Goal: Task Accomplishment & Management: Complete application form

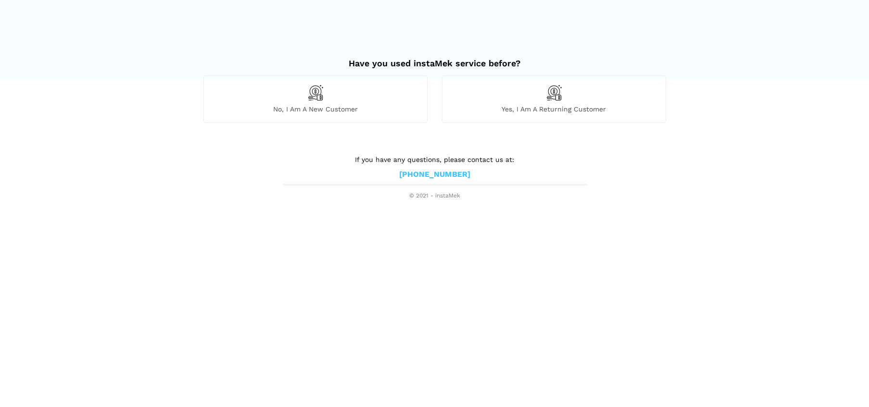
click at [359, 98] on div "No, I am a new customer" at bounding box center [315, 98] width 224 height 47
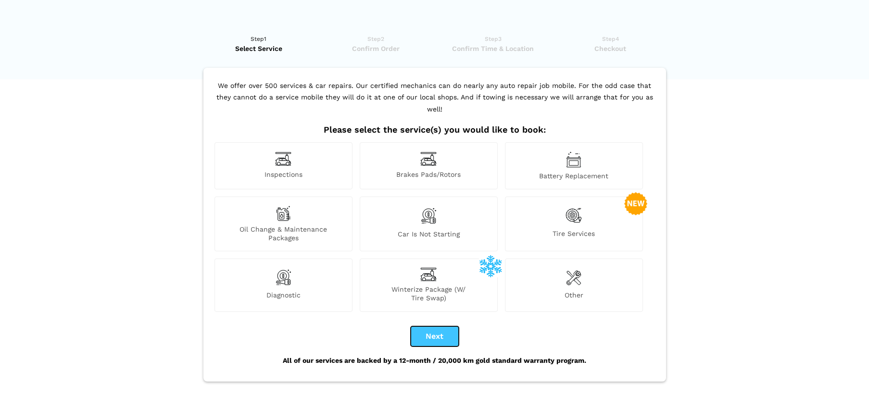
drag, startPoint x: 443, startPoint y: 321, endPoint x: 749, endPoint y: 357, distance: 308.3
click at [749, 357] on lik "Have you used instaMek service before? No, I am a new customer Yes, I am a retu…" at bounding box center [434, 247] width 869 height 445
click at [434, 151] on img at bounding box center [428, 158] width 16 height 15
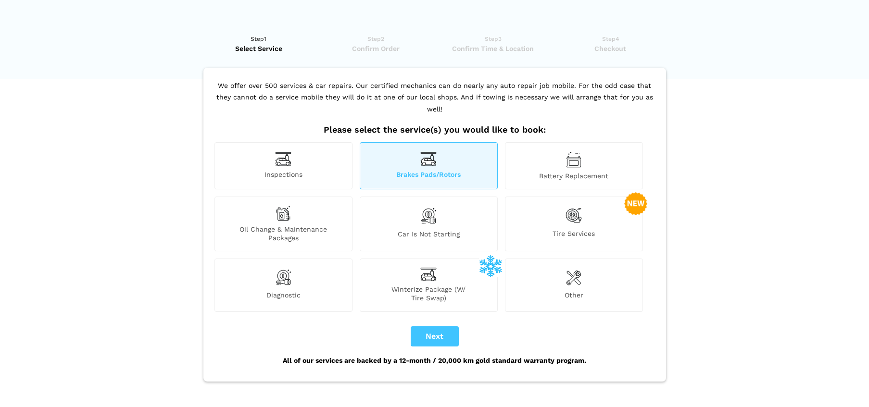
click at [567, 158] on div "Battery Replacement" at bounding box center [574, 165] width 138 height 47
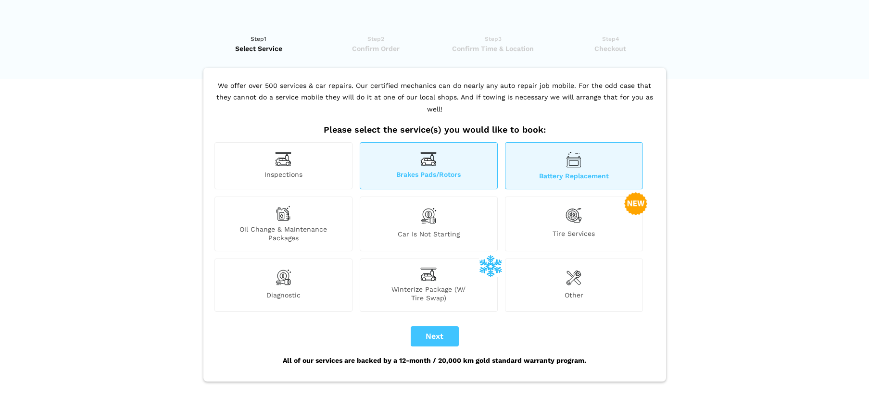
click at [576, 270] on img at bounding box center [573, 277] width 15 height 19
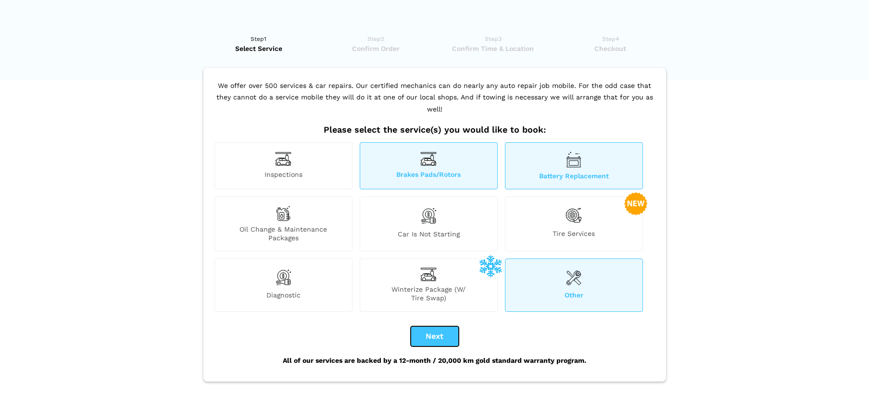
click at [419, 326] on button "Next" at bounding box center [434, 336] width 48 height 20
checkbox input "true"
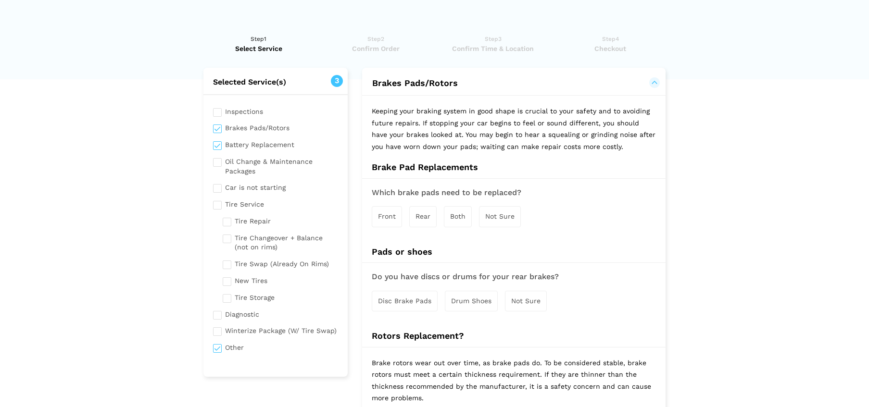
click at [423, 223] on div "Rear" at bounding box center [422, 216] width 27 height 21
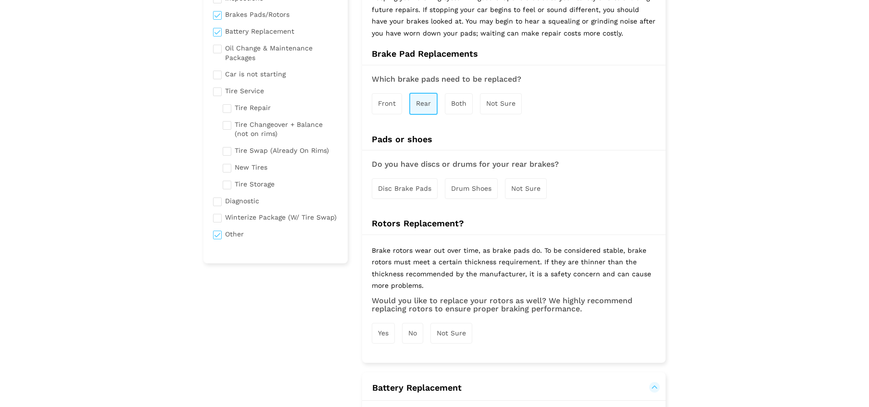
scroll to position [114, 0]
click at [522, 191] on div "Not Sure" at bounding box center [526, 188] width 42 height 21
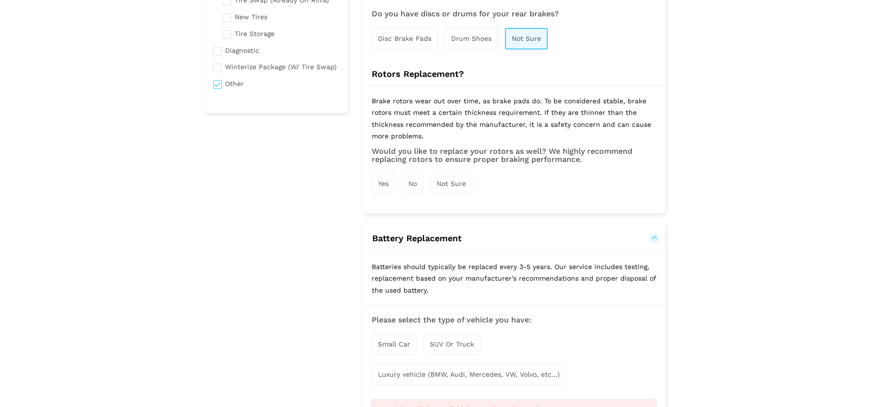
scroll to position [266, 0]
click at [409, 182] on span "No" at bounding box center [412, 182] width 9 height 8
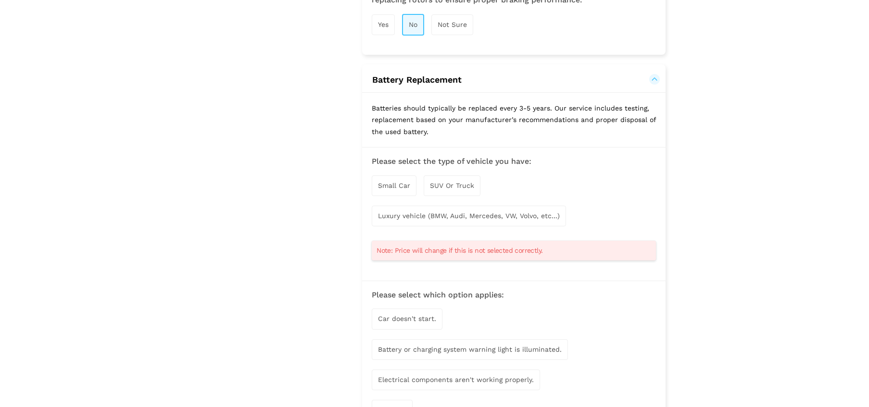
scroll to position [437, 0]
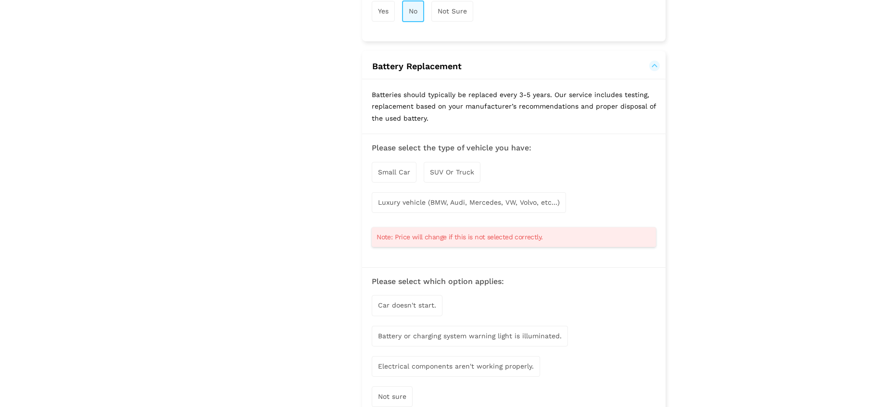
click at [393, 171] on span "Small Car" at bounding box center [394, 172] width 32 height 8
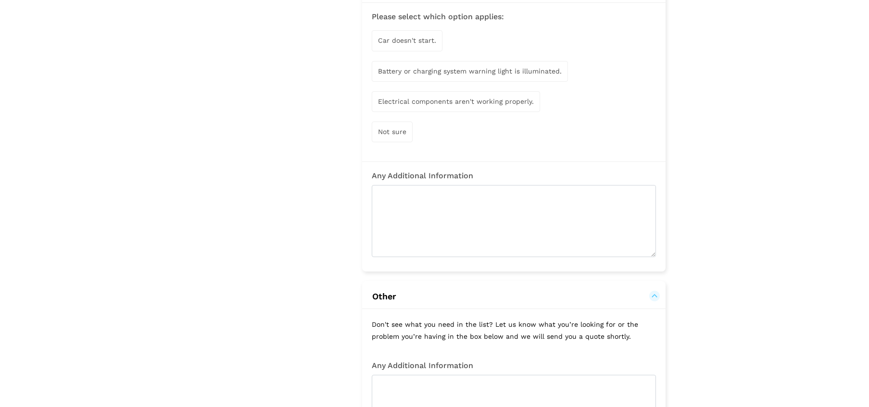
scroll to position [722, 0]
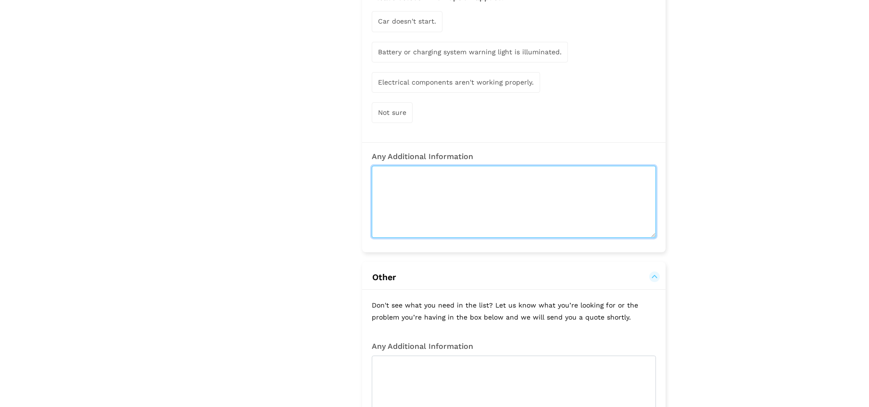
click at [569, 202] on textarea at bounding box center [514, 202] width 284 height 72
click at [524, 183] on textarea at bounding box center [514, 202] width 284 height 72
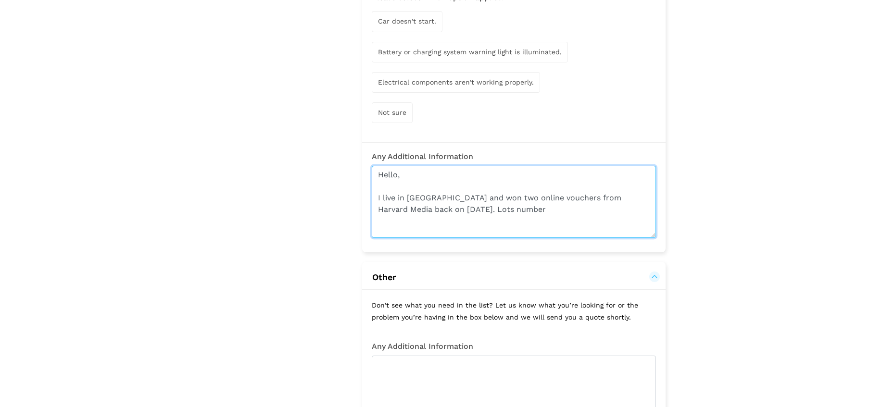
paste textarea "Lot 1353"
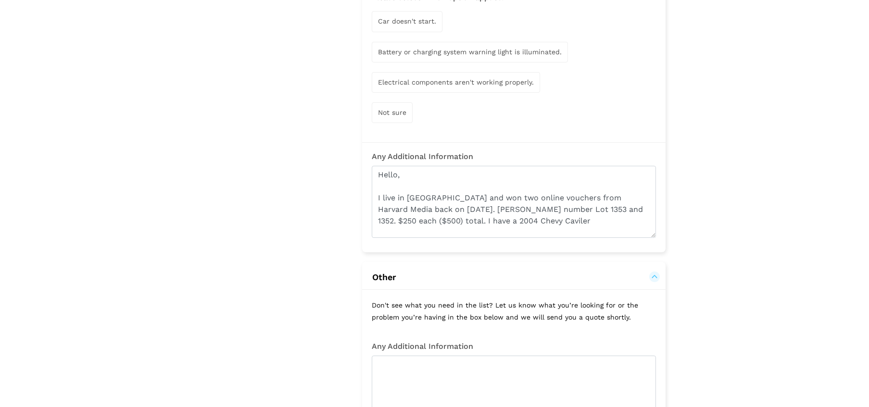
click at [496, 237] on div "Any Additional Information Hello, I live in [GEOGRAPHIC_DATA] and won two onlin…" at bounding box center [513, 197] width 303 height 110
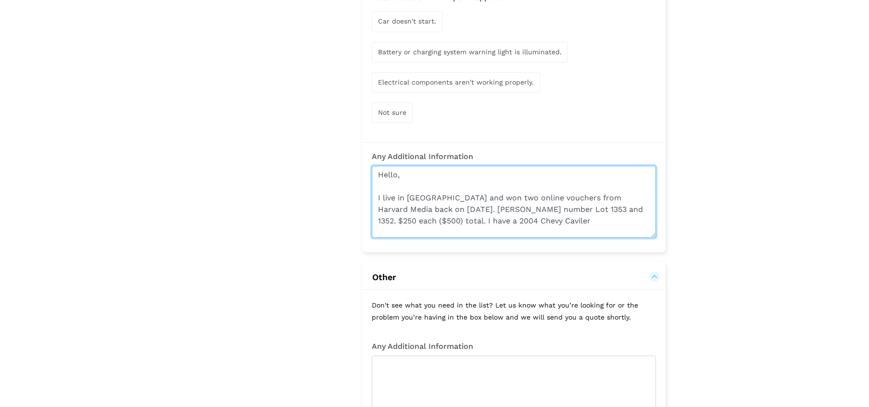
drag, startPoint x: 509, startPoint y: 223, endPoint x: 455, endPoint y: 219, distance: 53.9
click at [455, 219] on textarea "Hello, I live in [GEOGRAPHIC_DATA] and won two online vouchers from Harvard Med…" at bounding box center [514, 202] width 284 height 72
paste textarea "Lot 1353"
paste textarea "Chevrolet Cavalie"
click at [423, 230] on textarea "Hello, I live in [GEOGRAPHIC_DATA] and won two online vouchers from Harvard Med…" at bounding box center [514, 202] width 284 height 72
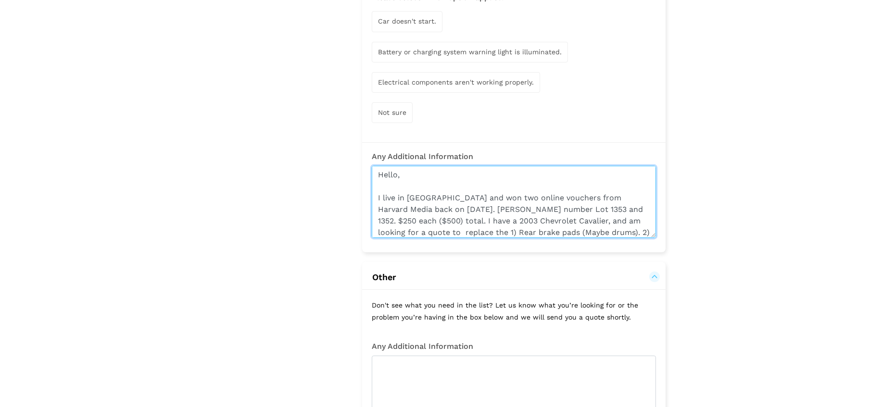
scroll to position [11, 0]
type textarea "Hello, I live in [GEOGRAPHIC_DATA] and won two online vouchers from Harvard Med…"
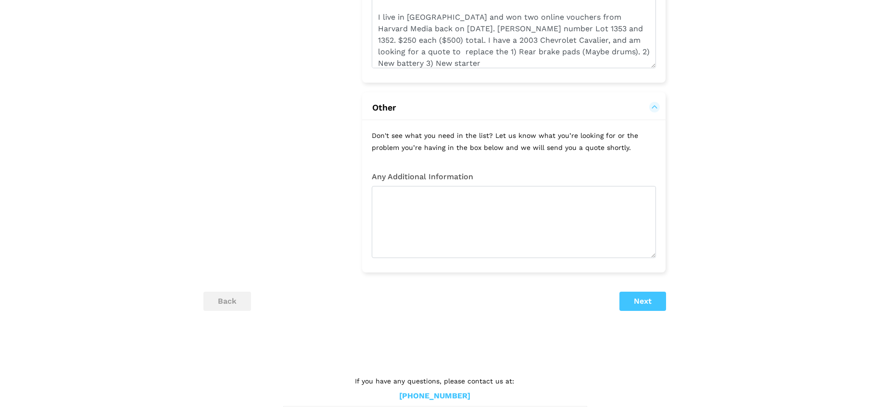
scroll to position [893, 0]
click at [629, 298] on button "Next" at bounding box center [642, 300] width 47 height 19
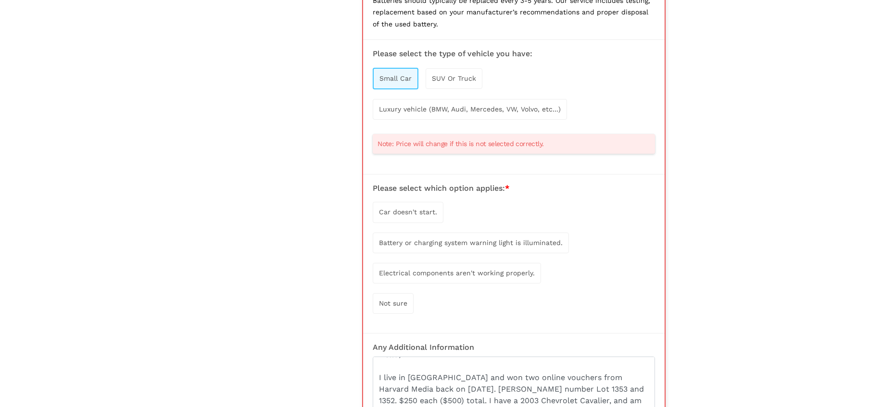
scroll to position [487, 0]
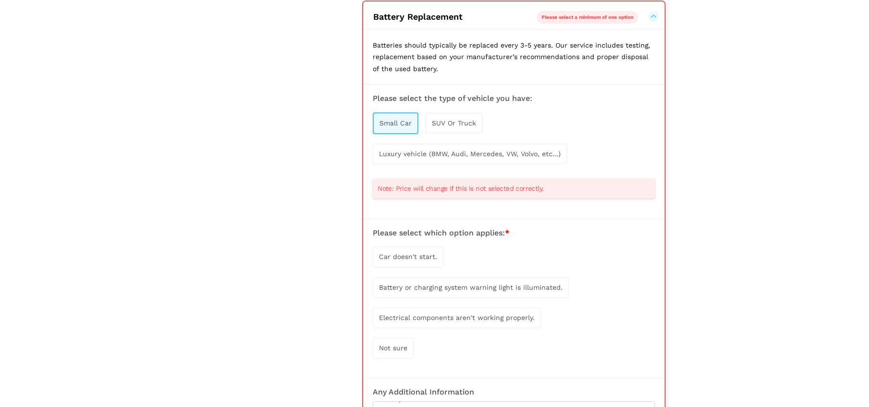
click at [386, 345] on span "Not sure" at bounding box center [393, 348] width 28 height 8
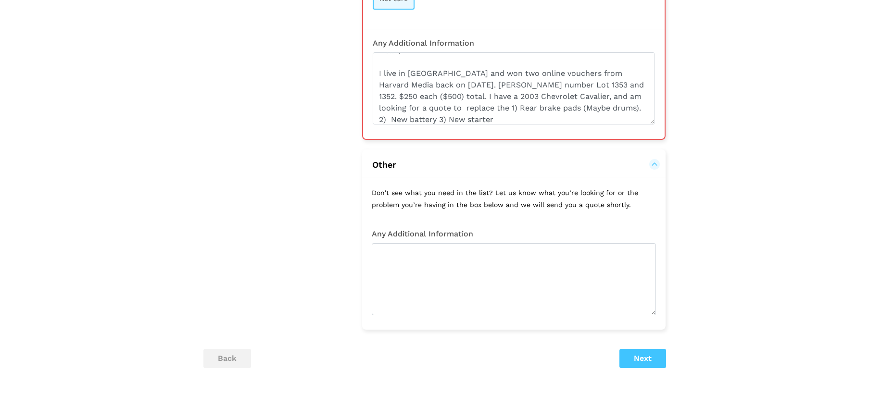
scroll to position [847, 0]
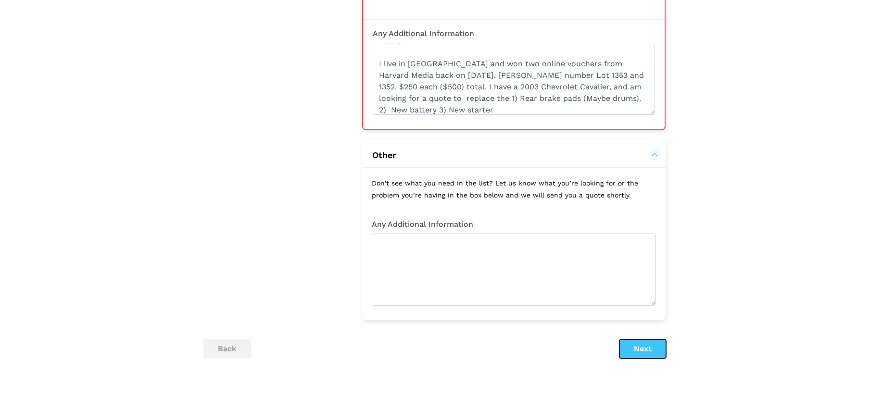
click at [644, 340] on button "Next" at bounding box center [642, 348] width 47 height 19
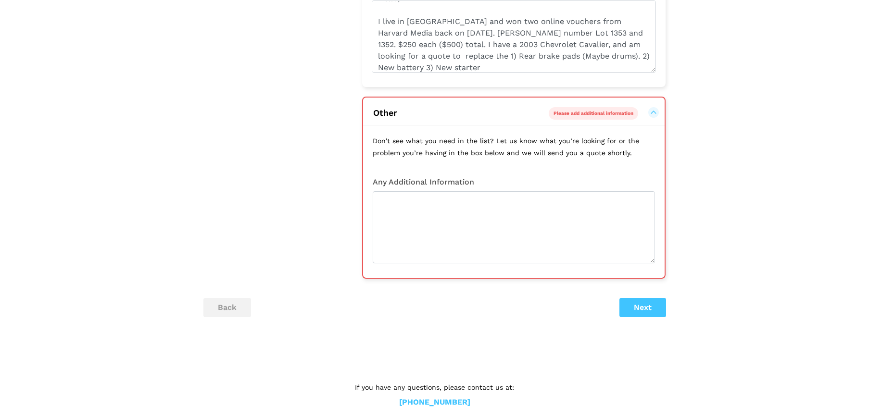
scroll to position [908, 0]
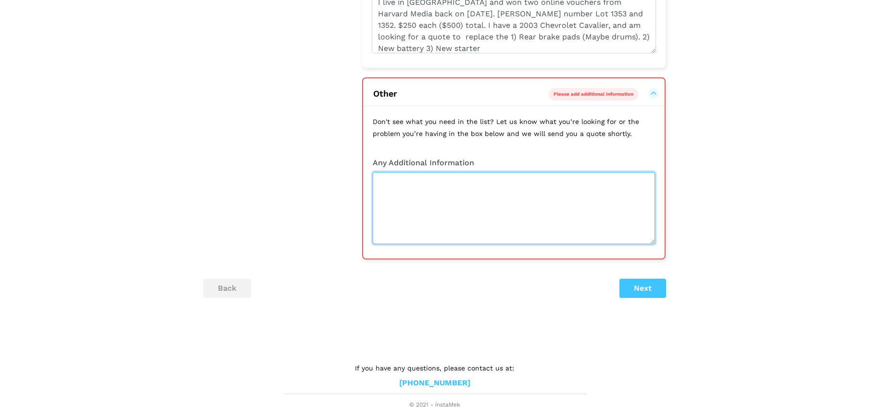
click at [507, 204] on textarea at bounding box center [514, 208] width 282 height 72
type textarea "see above"
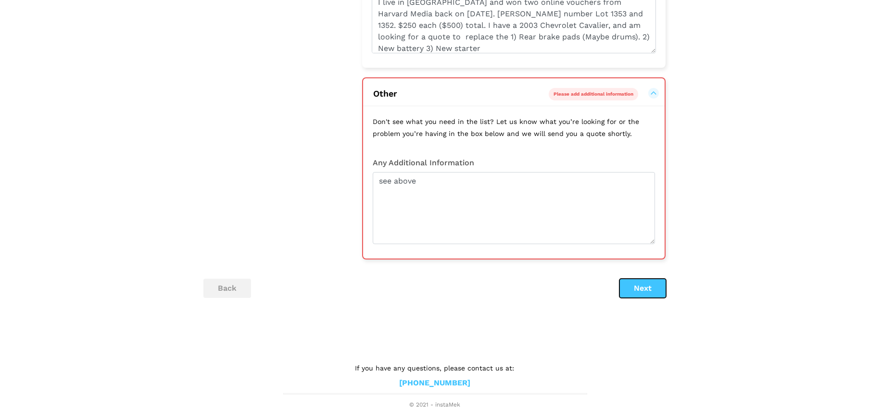
click at [642, 292] on button "Next" at bounding box center [642, 288] width 47 height 19
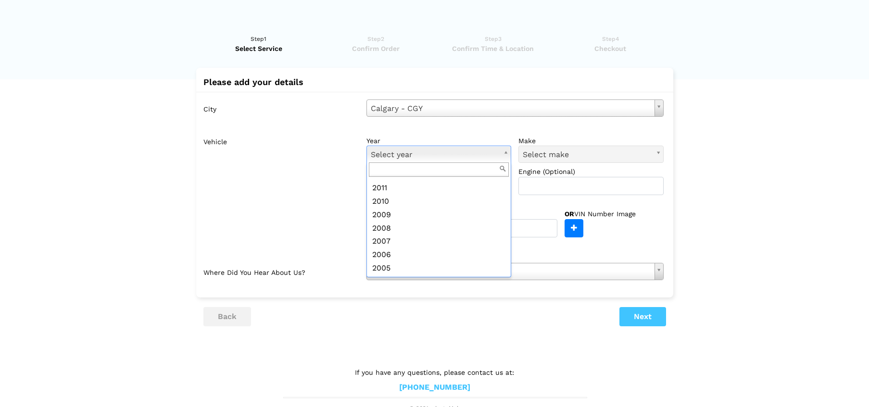
scroll to position [224, 0]
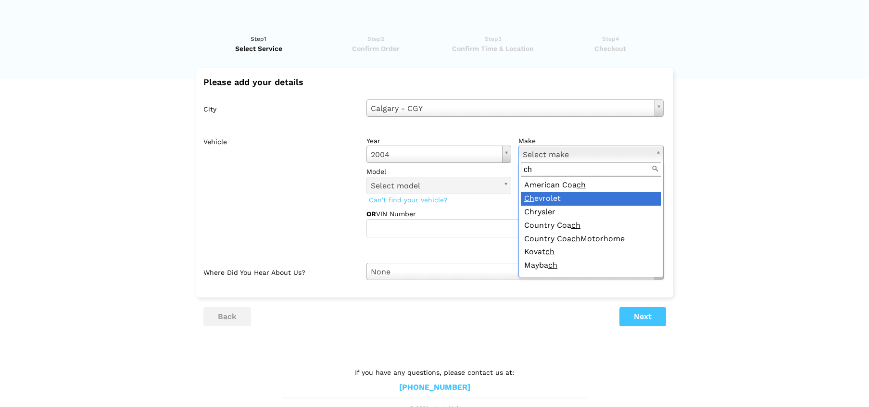
type input "ch"
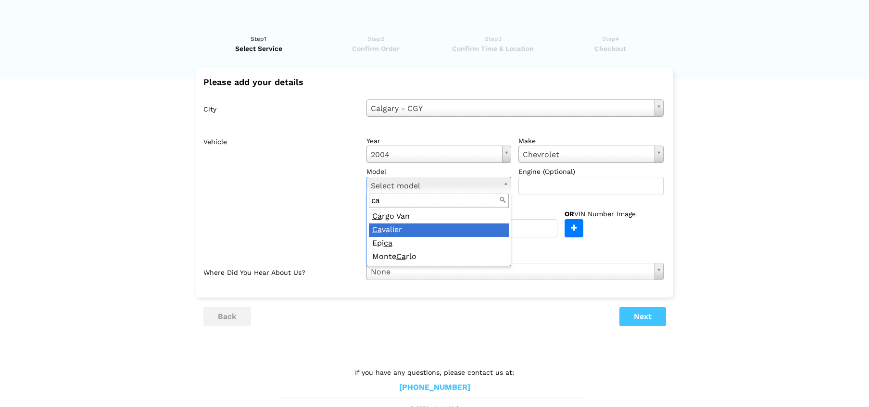
type input "ca"
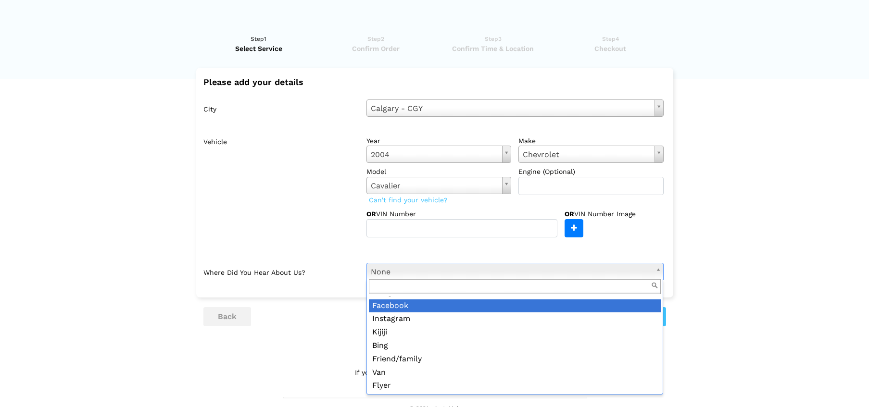
scroll to position [13, 0]
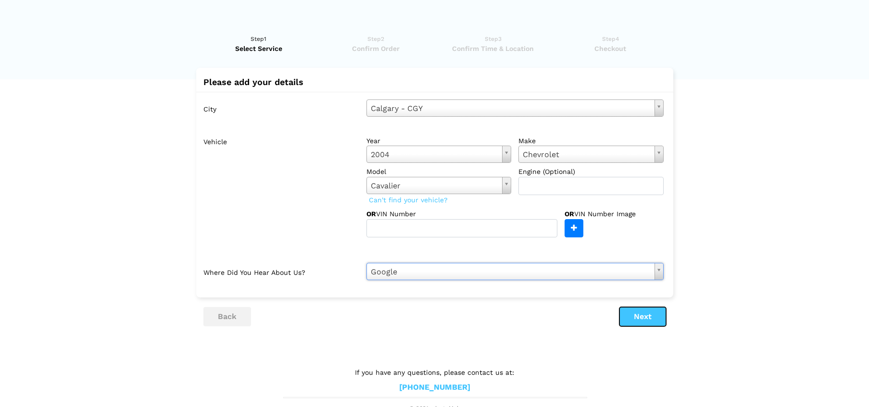
click at [635, 314] on button "Next" at bounding box center [642, 316] width 47 height 19
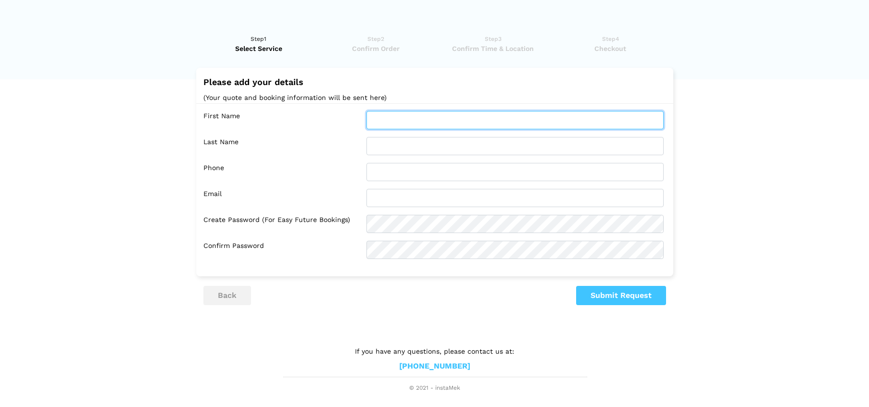
click at [589, 113] on input "text" at bounding box center [514, 120] width 297 height 18
type input "[PERSON_NAME]"
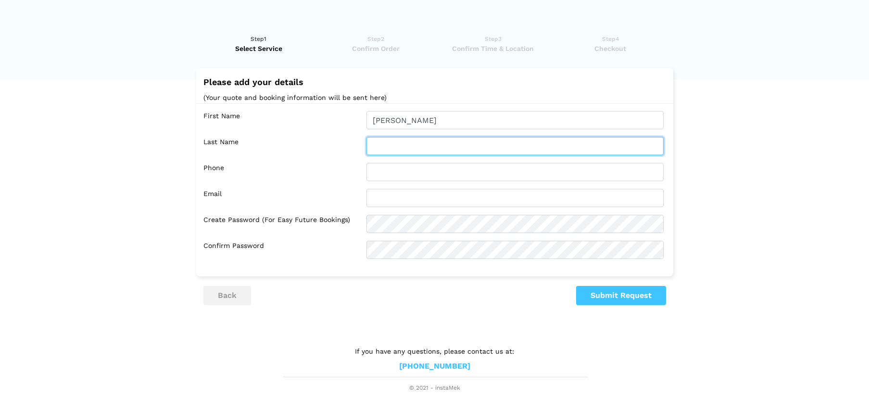
type input "[PERSON_NAME]"
type input "4033833784"
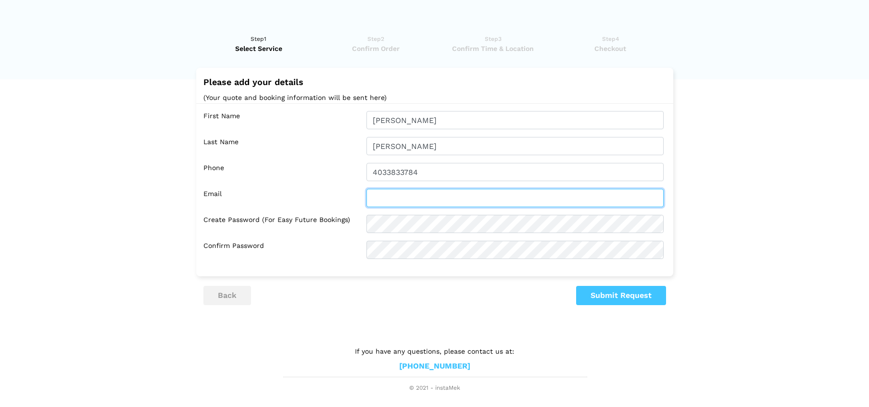
click at [410, 200] on input "text" at bounding box center [514, 198] width 297 height 18
type input "[EMAIL_ADDRESS][DOMAIN_NAME]"
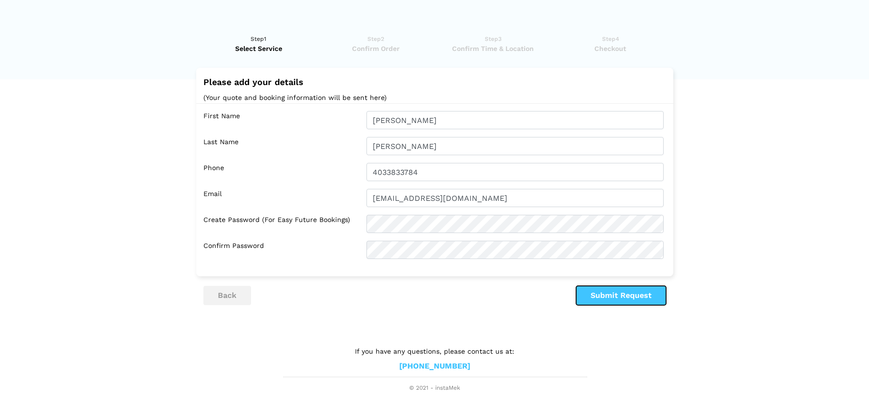
click at [585, 290] on button "Submit Request" at bounding box center [621, 295] width 90 height 19
